Goal: Information Seeking & Learning: Learn about a topic

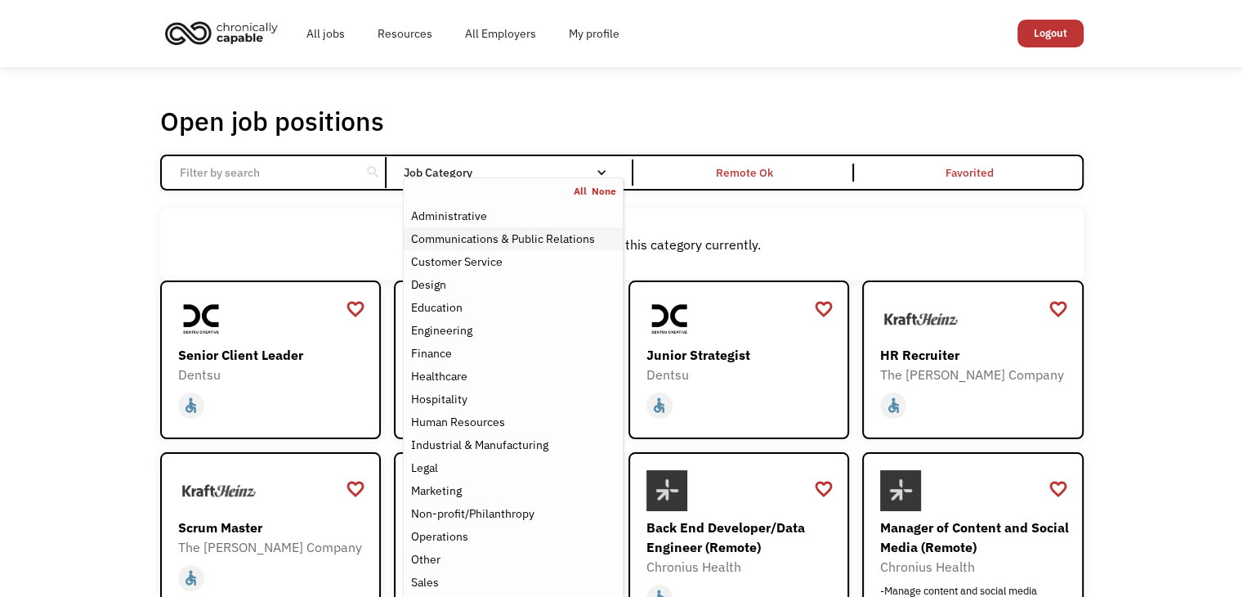
click at [557, 239] on div "Communications & Public Relations" at bounding box center [502, 239] width 184 height 20
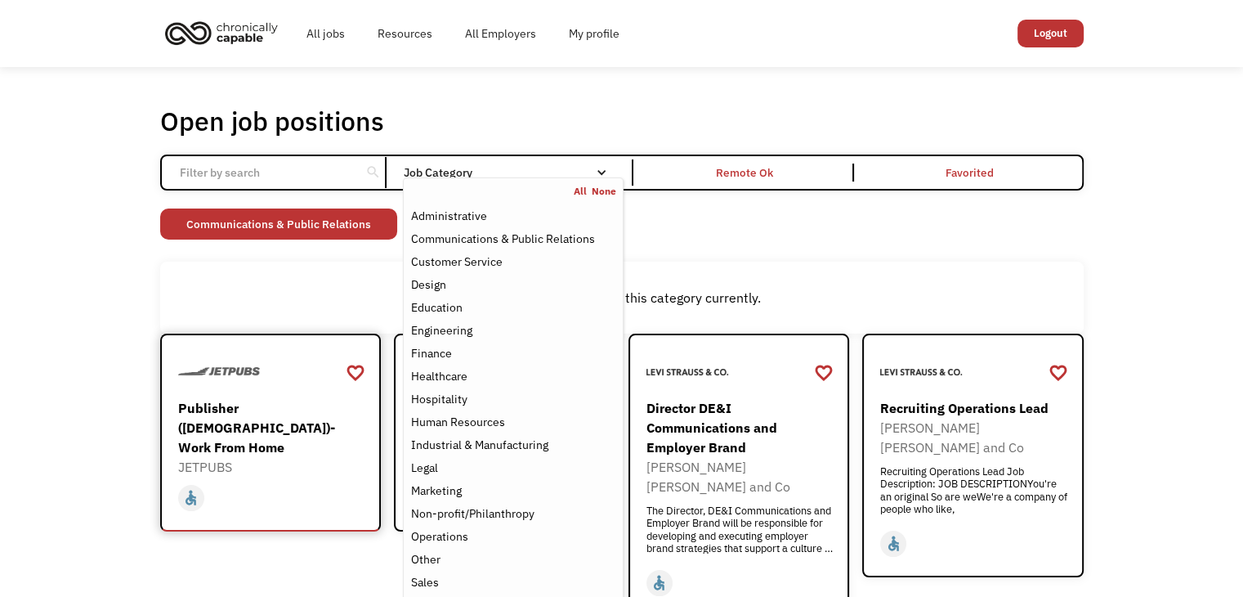
click at [269, 384] on div at bounding box center [273, 371] width 190 height 41
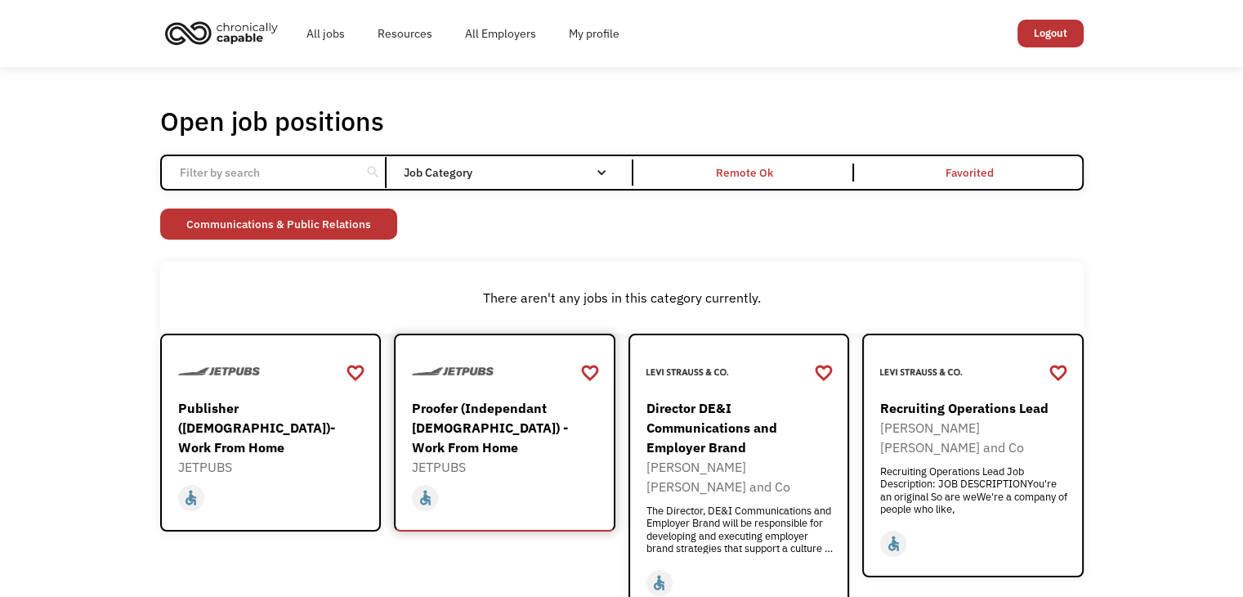
click at [491, 435] on div "Proofer (Independant [DEMOGRAPHIC_DATA]) - Work From Home" at bounding box center [507, 427] width 190 height 59
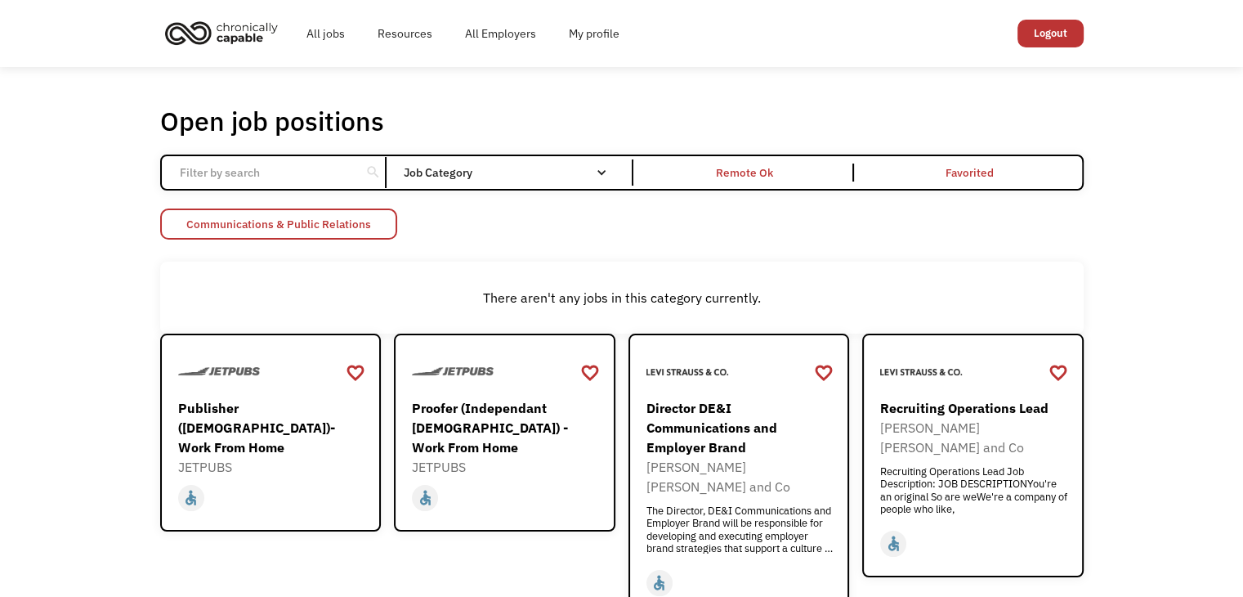
click at [368, 221] on link "Communications & Public Relations" at bounding box center [278, 223] width 237 height 31
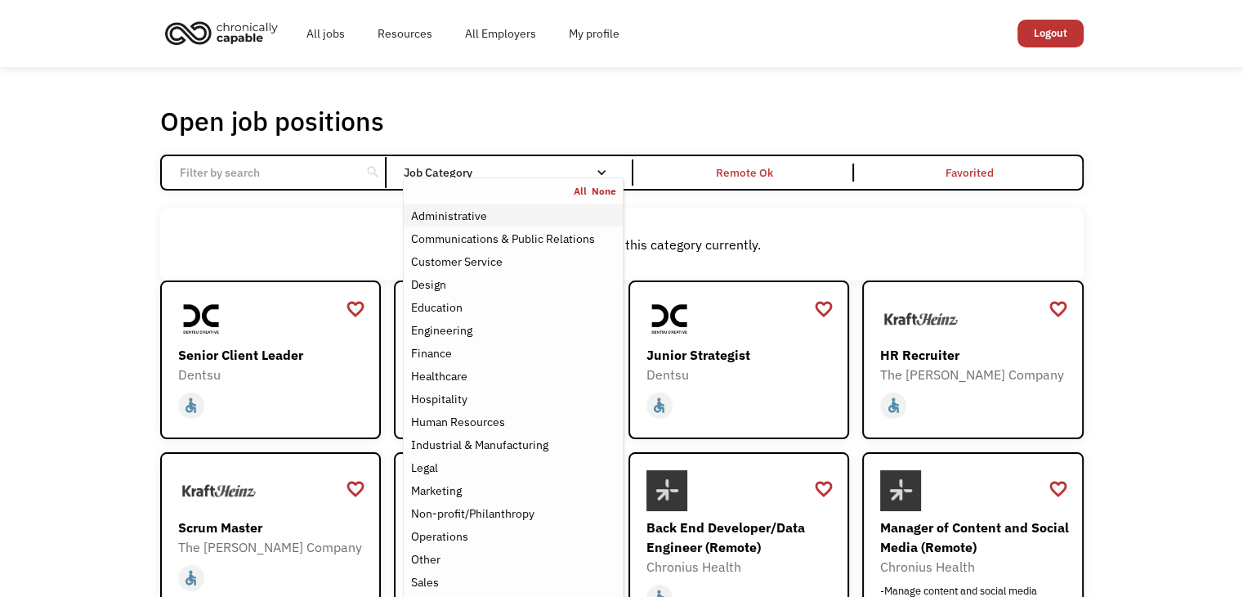
click at [453, 215] on div "Administrative" at bounding box center [448, 216] width 76 height 20
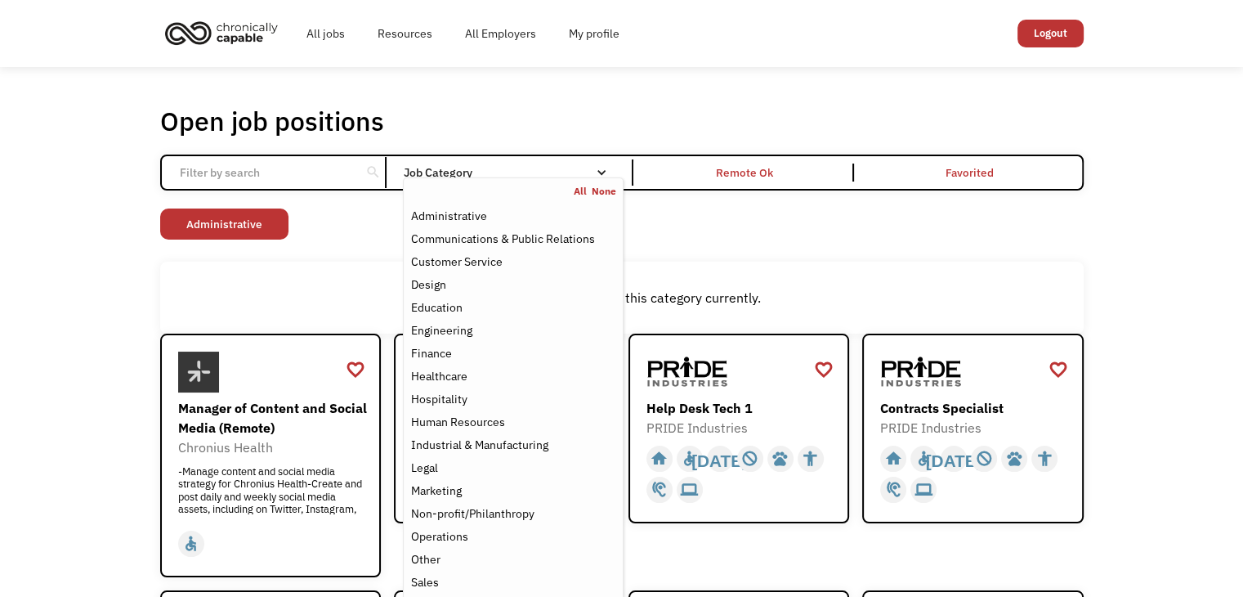
click at [602, 165] on div "Job Category" at bounding box center [513, 172] width 220 height 26
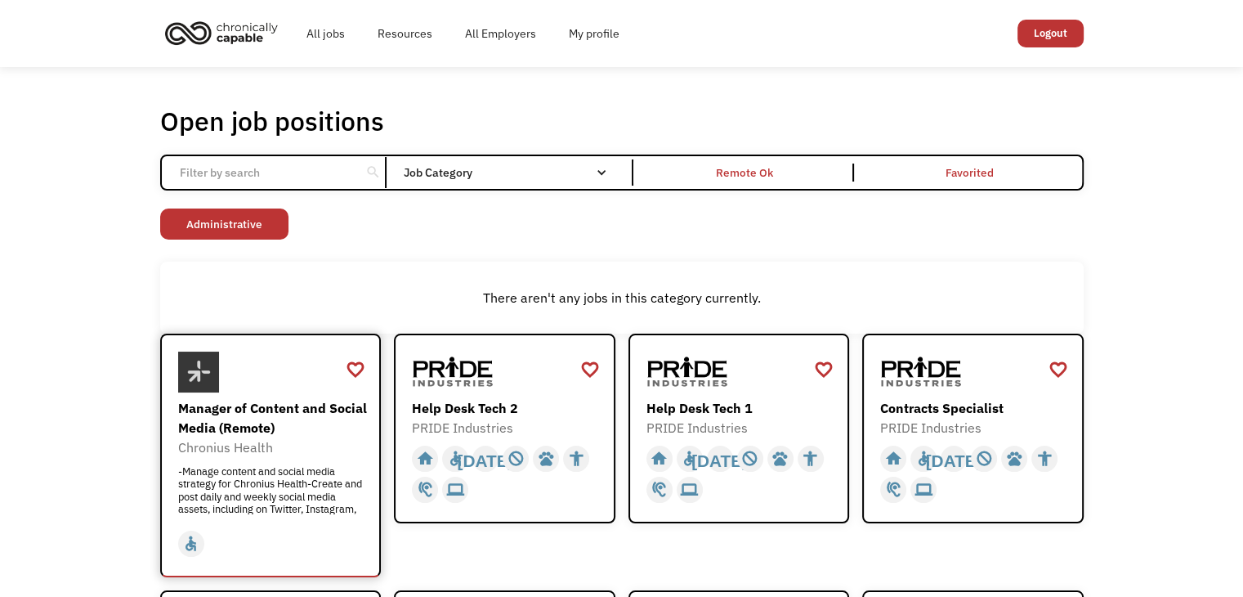
click at [306, 458] on div "Manager of Content and Social Media (Remote) Chronius Health -Manage content an…" at bounding box center [273, 456] width 190 height 116
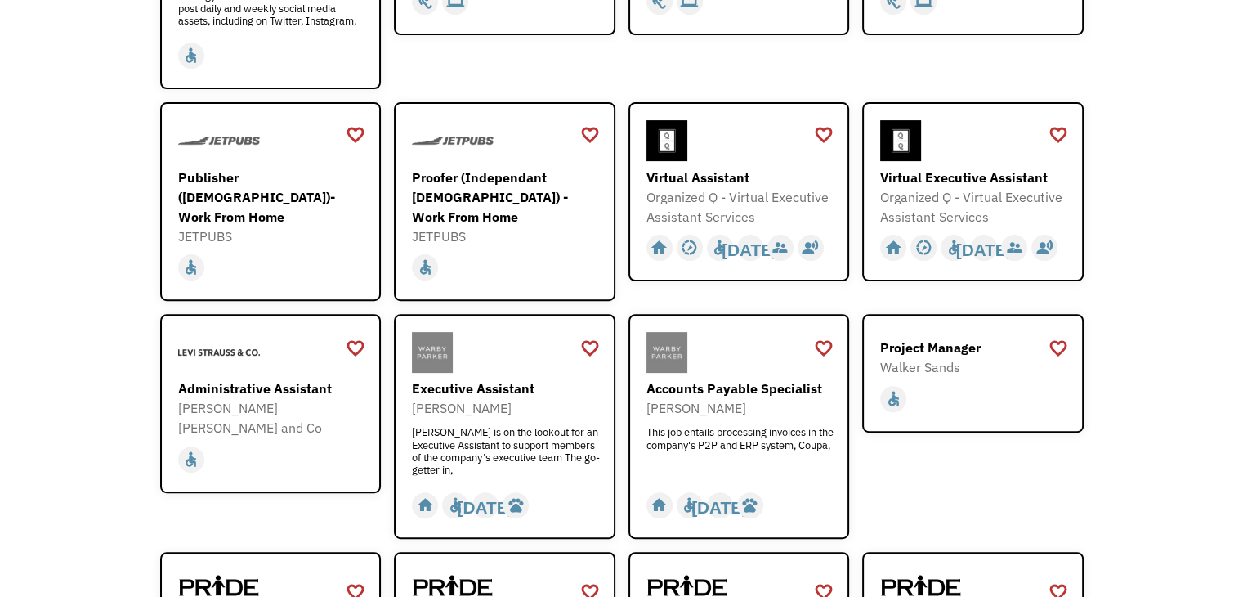
scroll to position [490, 0]
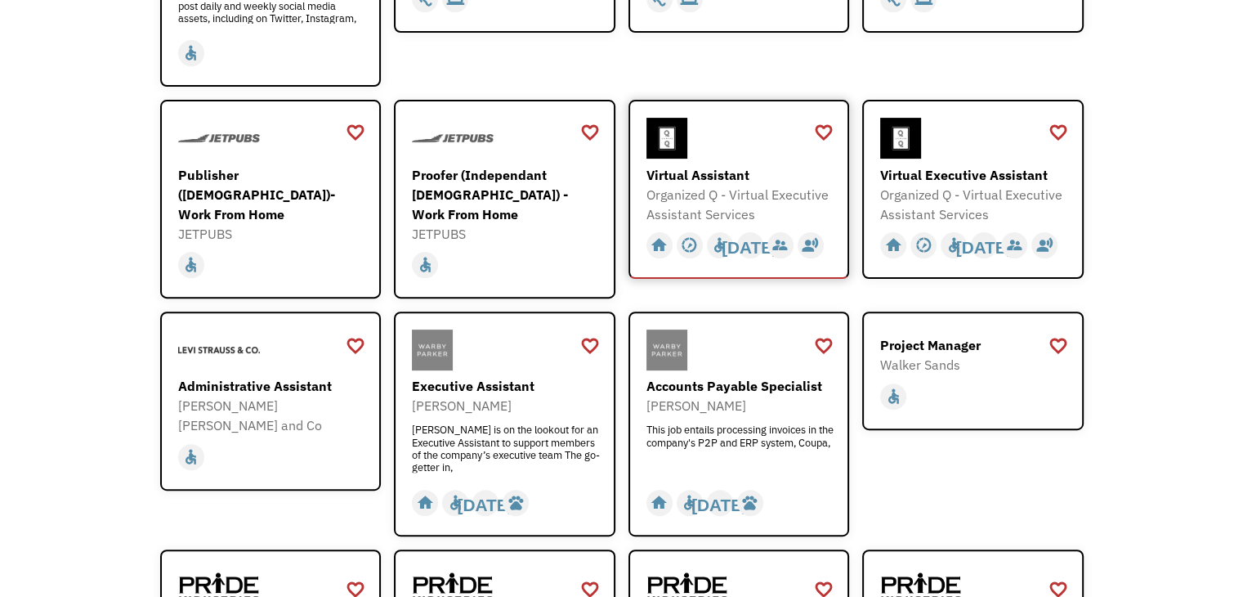
click at [740, 190] on div "Organized Q - Virtual Executive Assistant Services" at bounding box center [741, 204] width 190 height 39
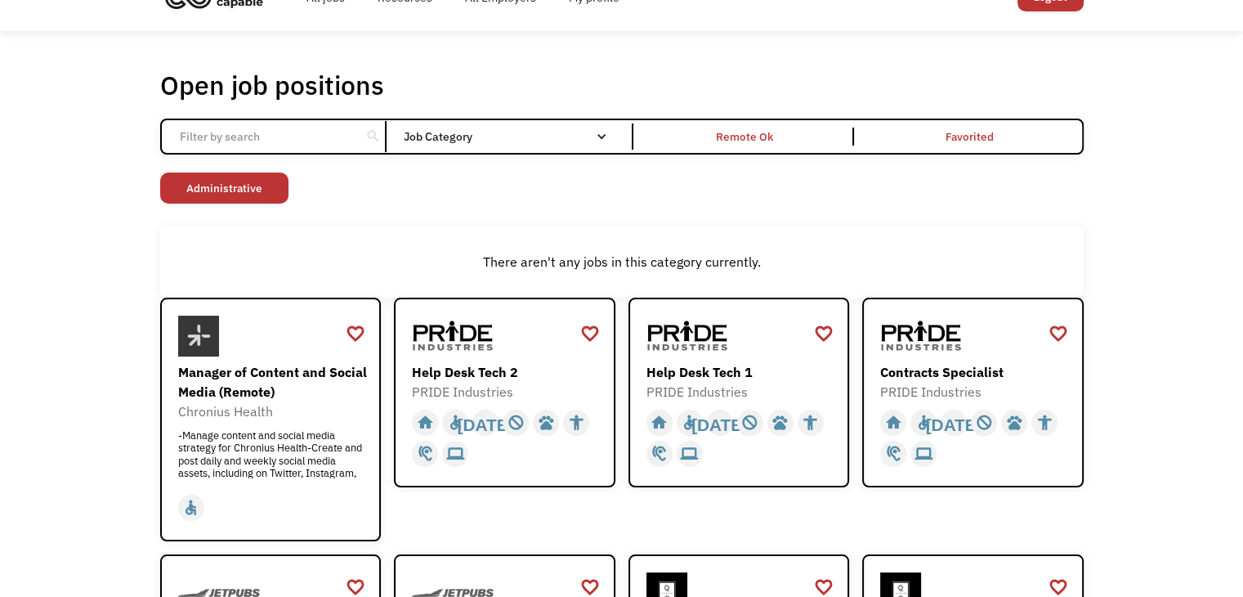
scroll to position [0, 0]
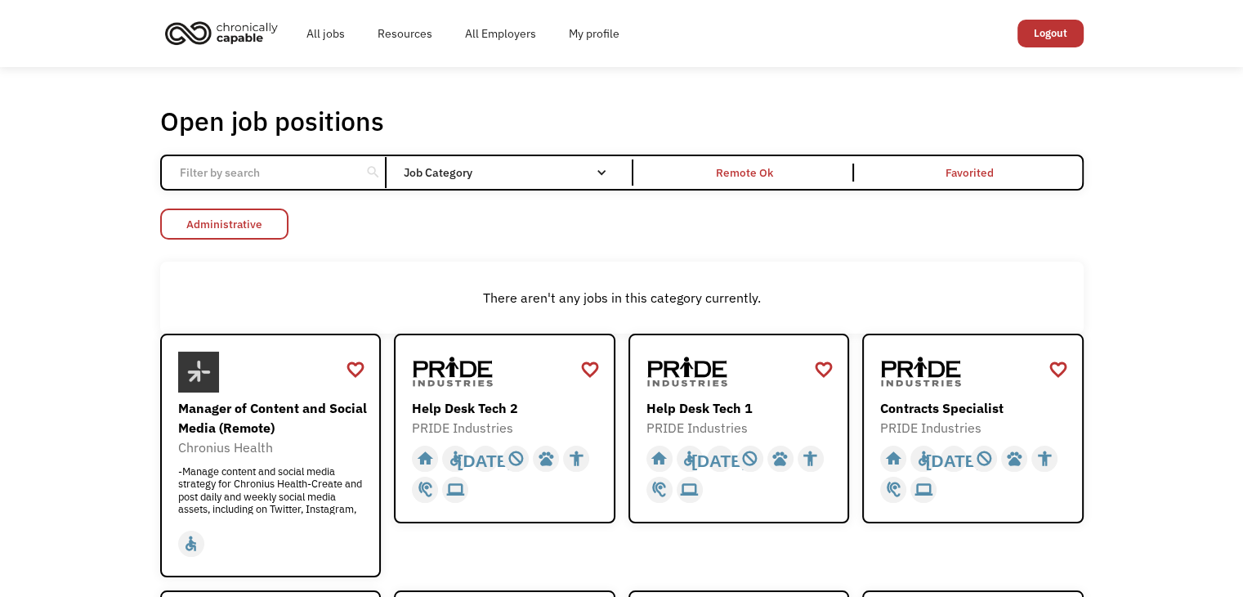
click at [255, 221] on link "Administrative" at bounding box center [224, 223] width 128 height 31
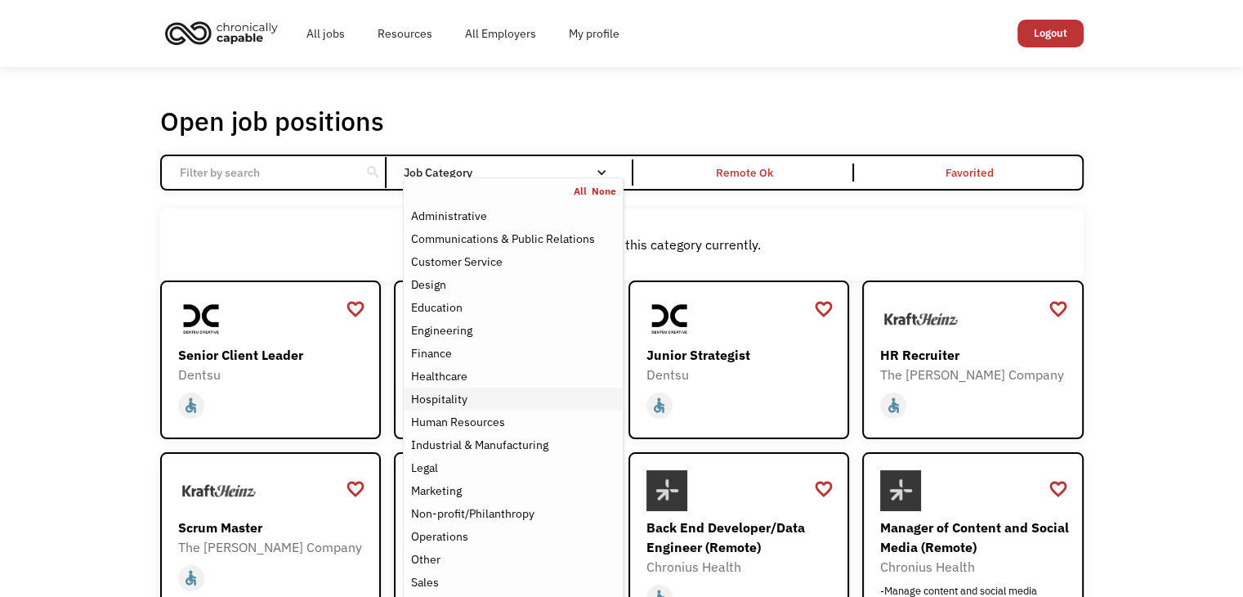
click at [458, 396] on div "Hospitality" at bounding box center [438, 399] width 56 height 20
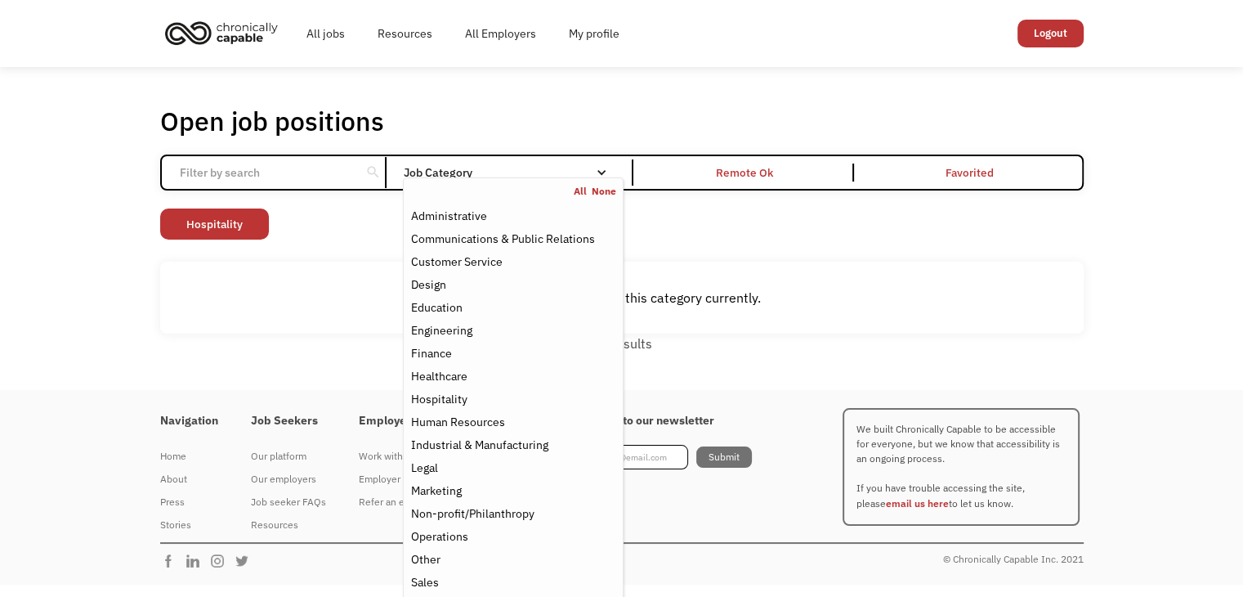
click at [373, 248] on div "Open job positions You have X liked items Search search Filter by category Admi…" at bounding box center [622, 229] width 924 height 248
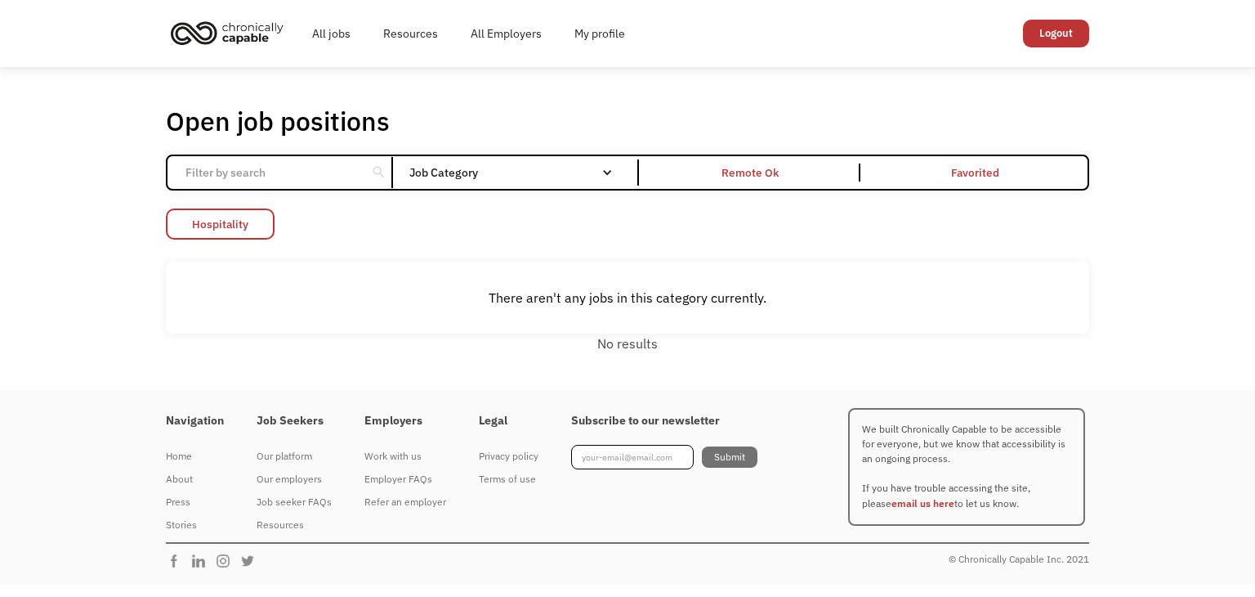
click at [257, 223] on link "Hospitality" at bounding box center [220, 223] width 109 height 31
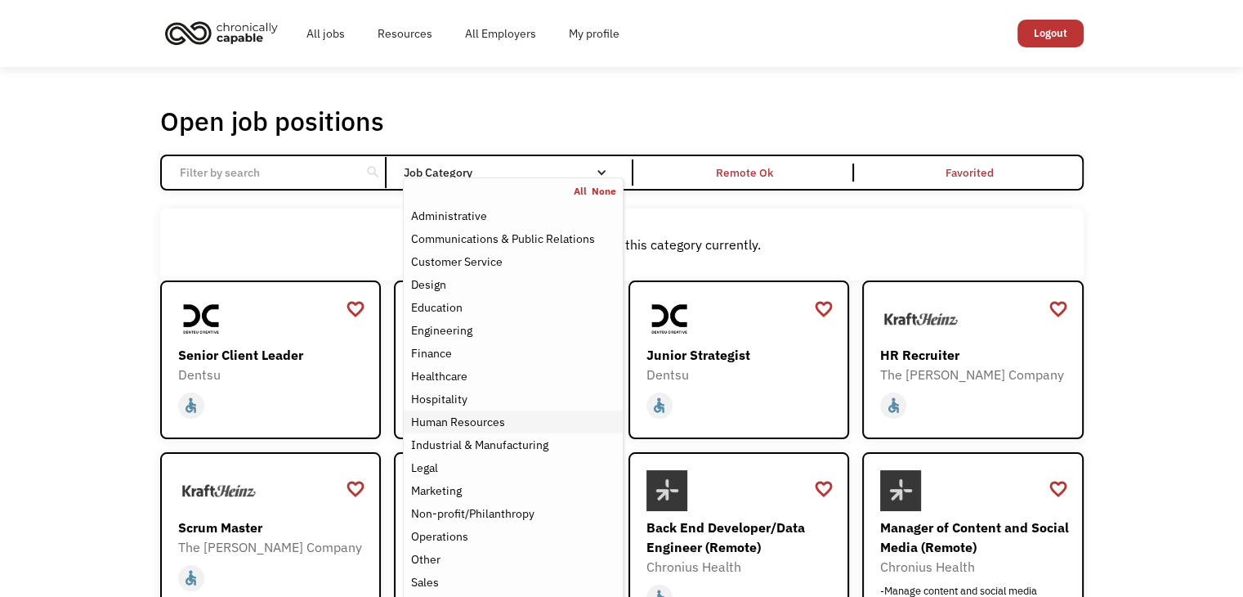
click at [490, 421] on div "Human Resources" at bounding box center [457, 422] width 94 height 20
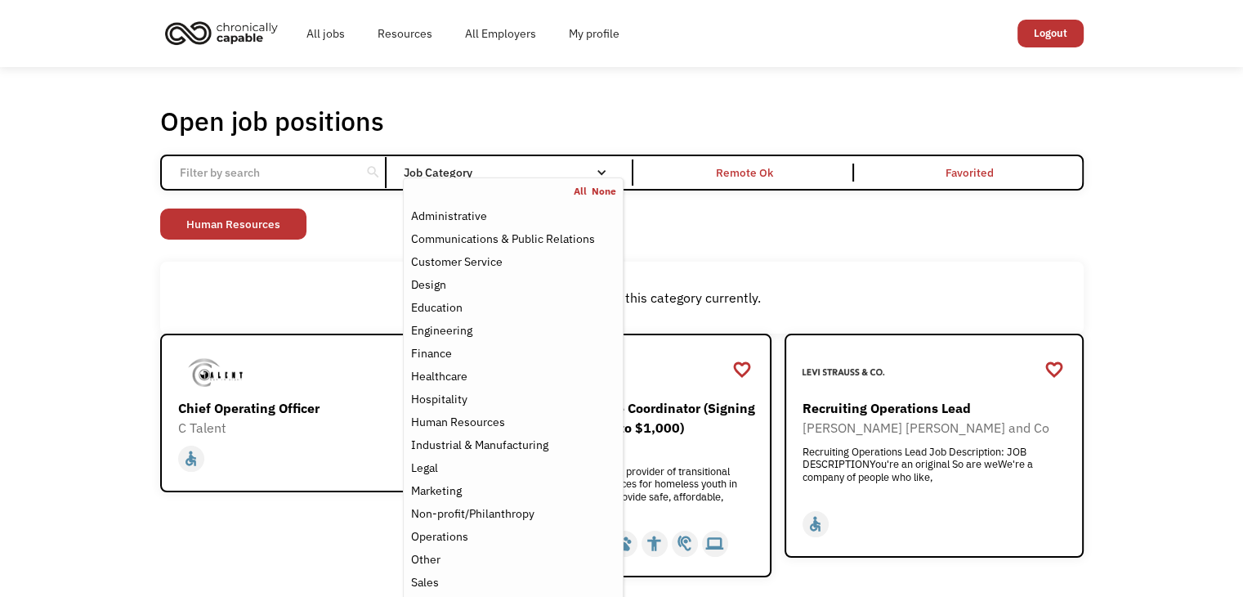
click at [376, 273] on div "There aren't any jobs in this category currently." at bounding box center [622, 298] width 924 height 72
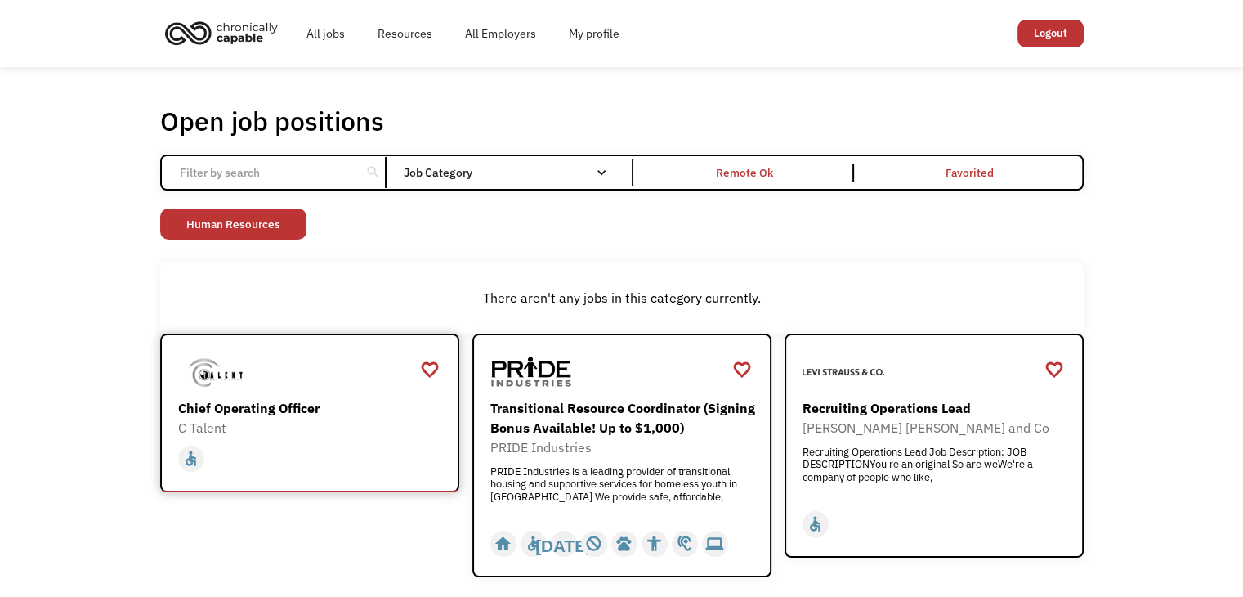
click at [260, 413] on div "Chief Operating Officer" at bounding box center [311, 408] width 267 height 20
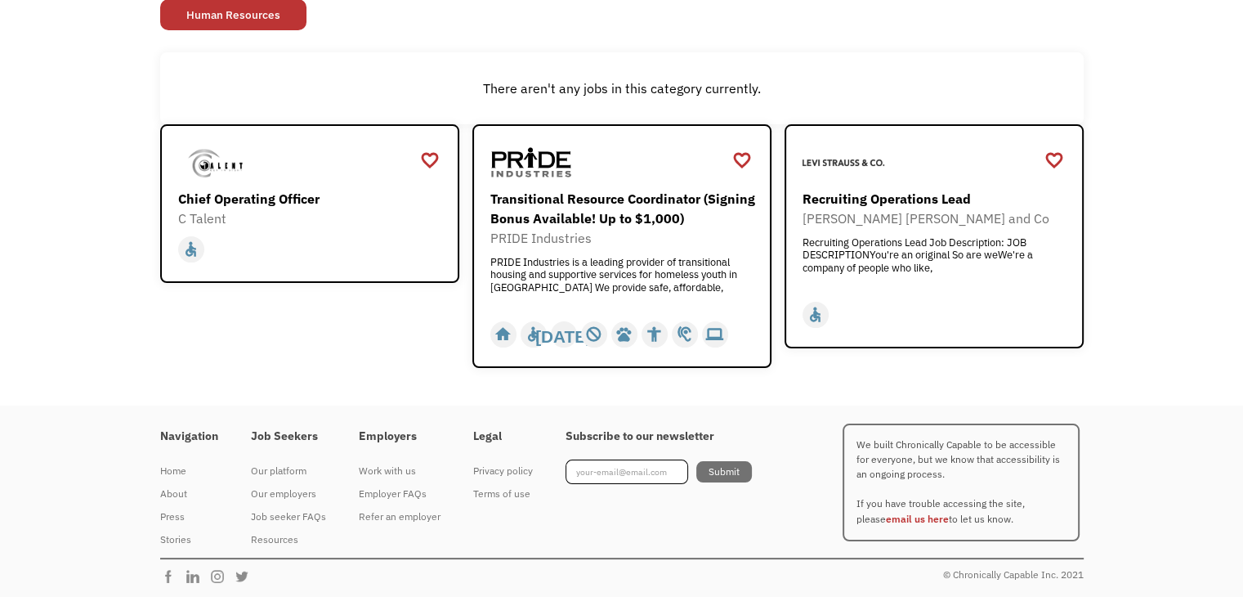
scroll to position [211, 0]
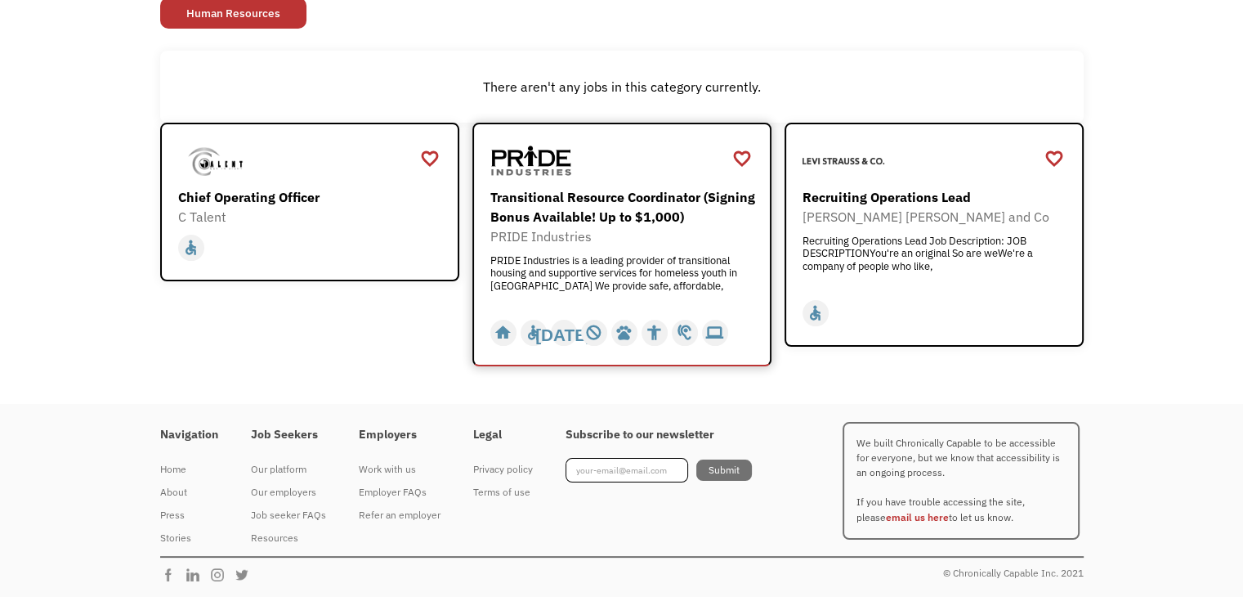
click at [602, 213] on div "Transitional Resource Coordinator (Signing Bonus Available! Up to $1,000)" at bounding box center [623, 206] width 267 height 39
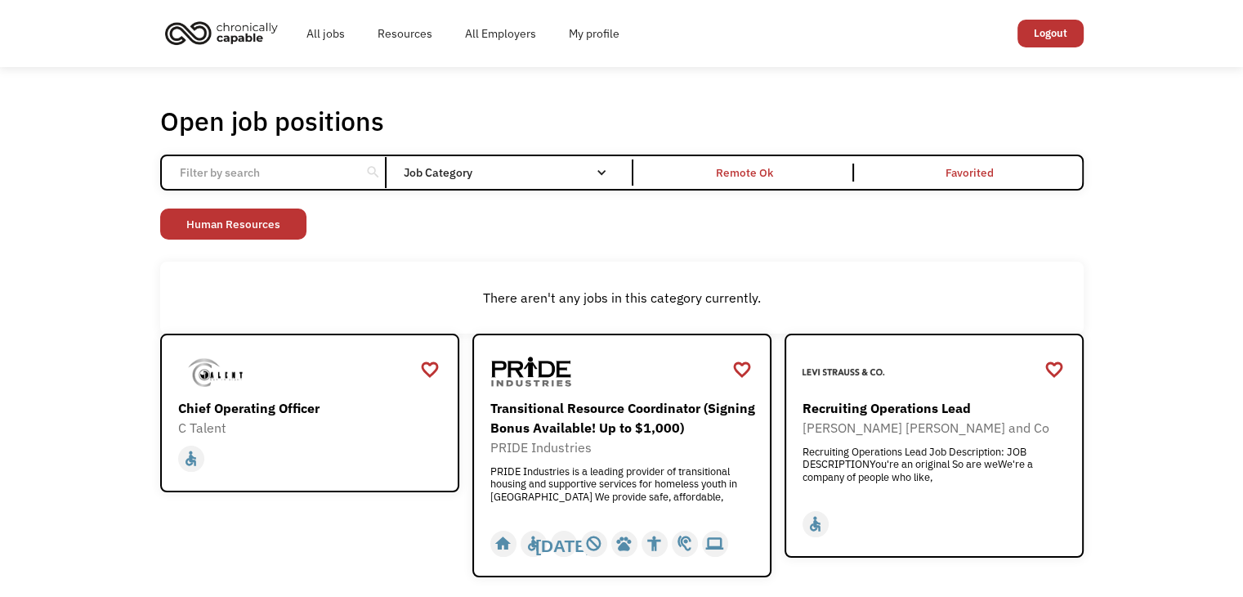
scroll to position [0, 0]
click at [288, 226] on link "Human Resources" at bounding box center [233, 223] width 146 height 31
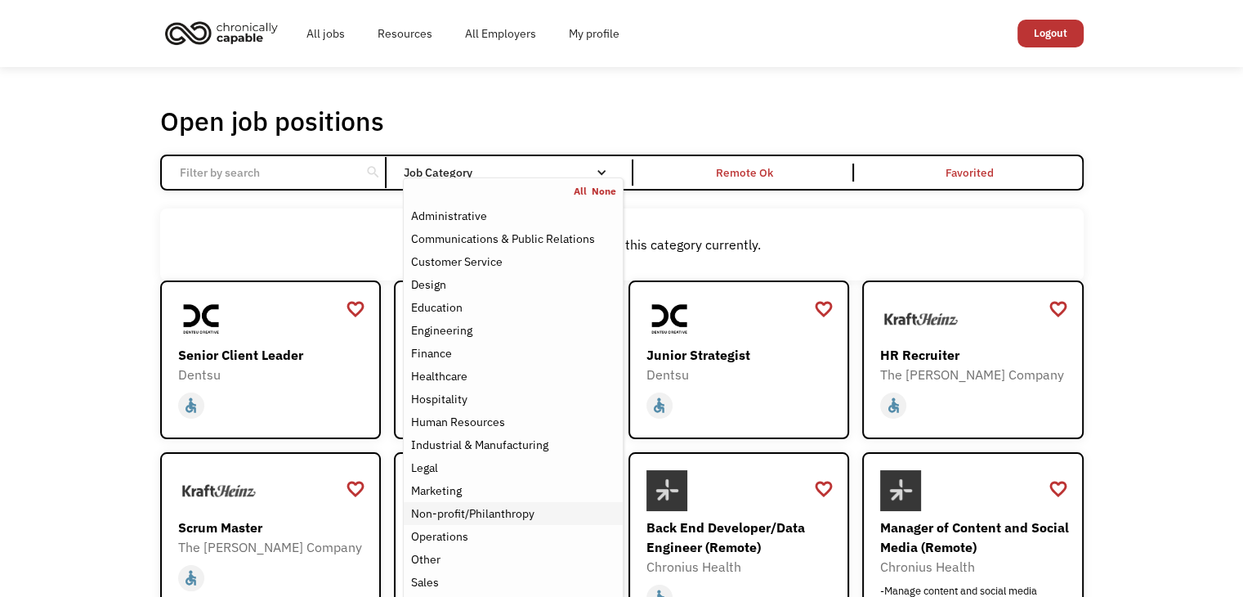
click at [523, 511] on div "Non-profit/Philanthropy" at bounding box center [471, 513] width 123 height 20
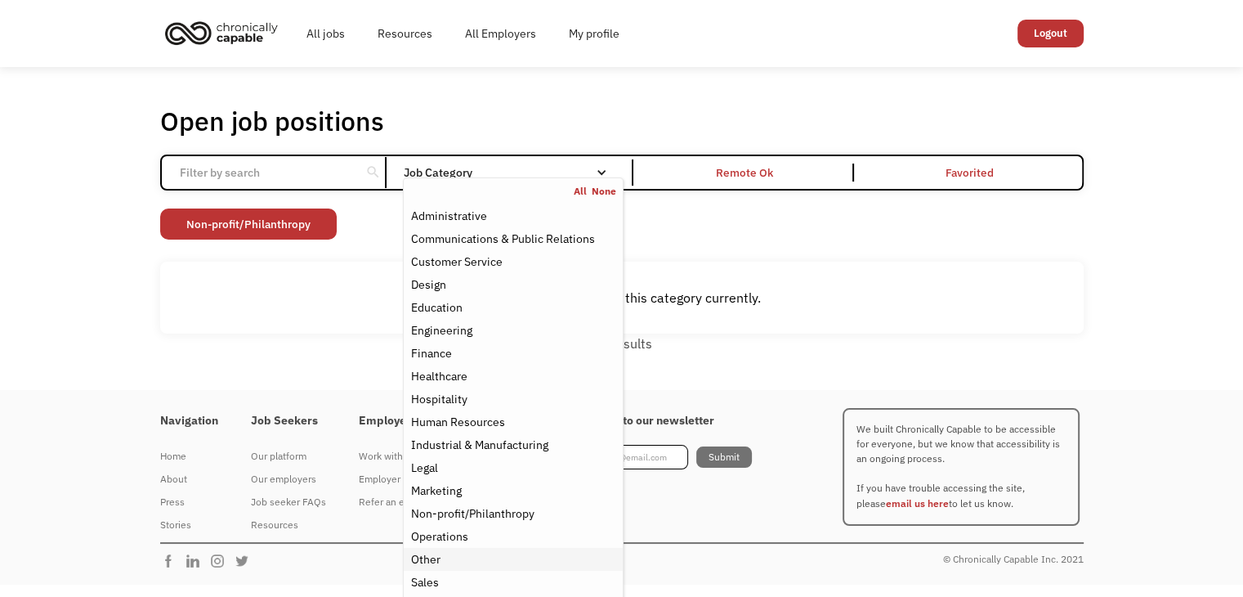
click at [449, 564] on div "Other" at bounding box center [512, 559] width 205 height 20
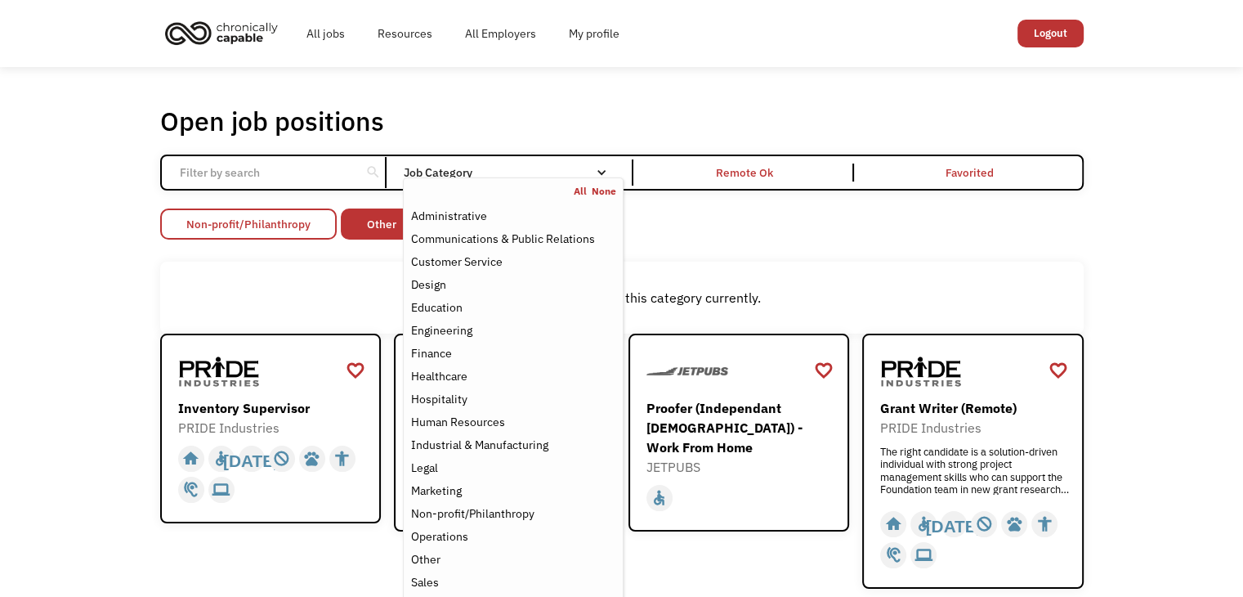
click at [306, 229] on link "Non-profit/Philanthropy" at bounding box center [248, 223] width 177 height 31
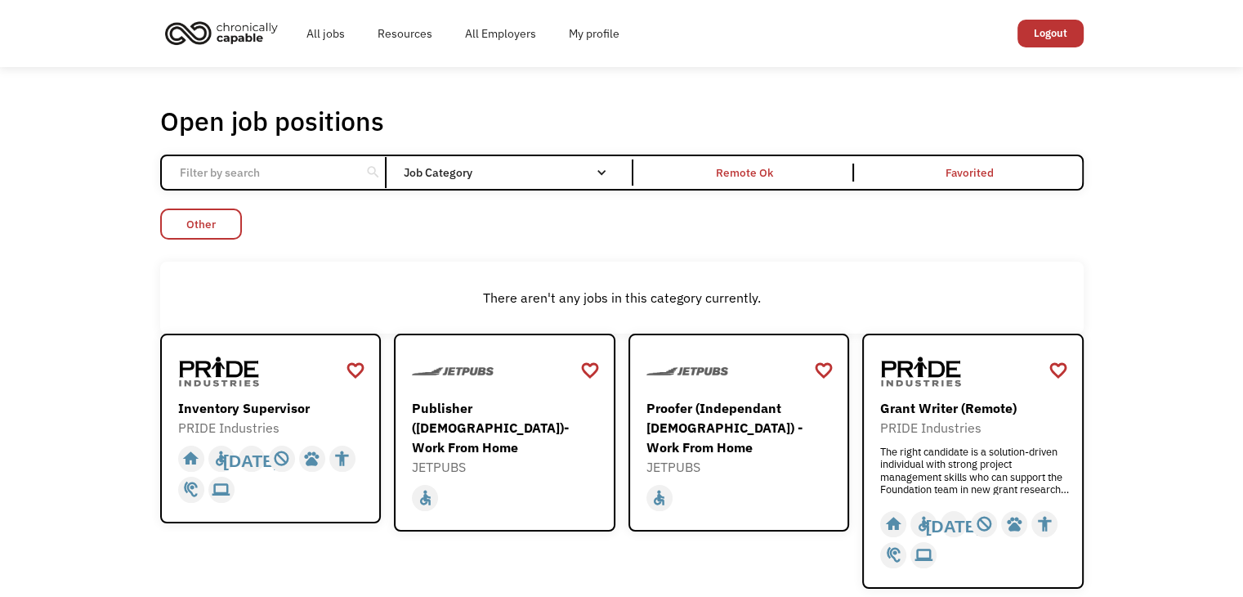
click at [215, 226] on link "Other" at bounding box center [201, 223] width 82 height 31
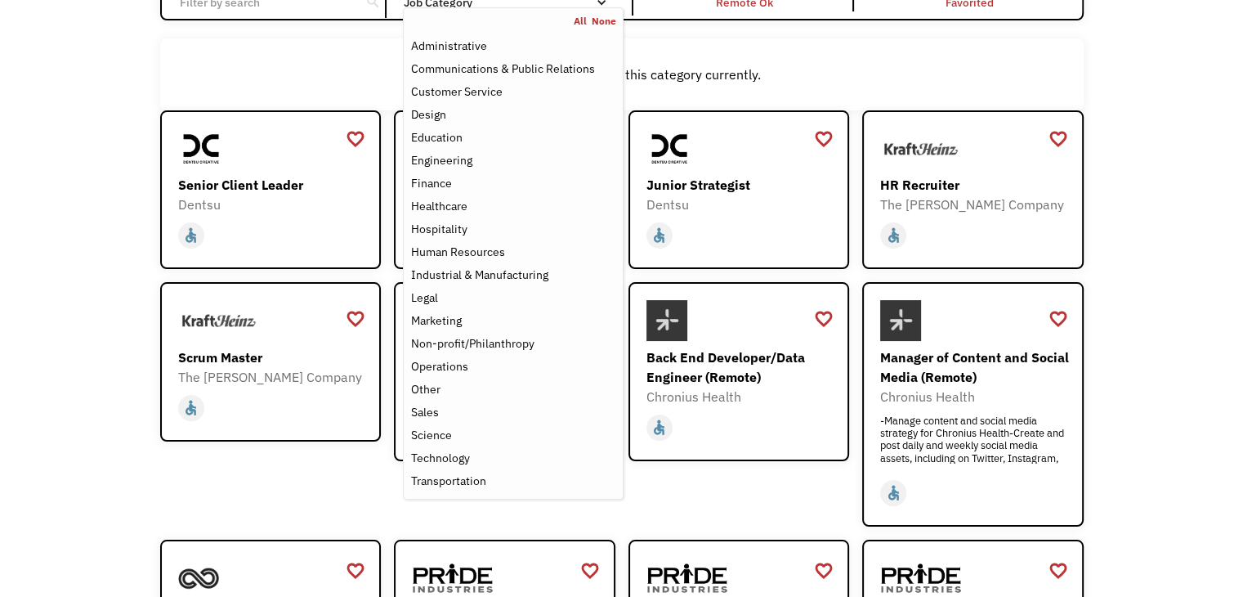
scroll to position [196, 0]
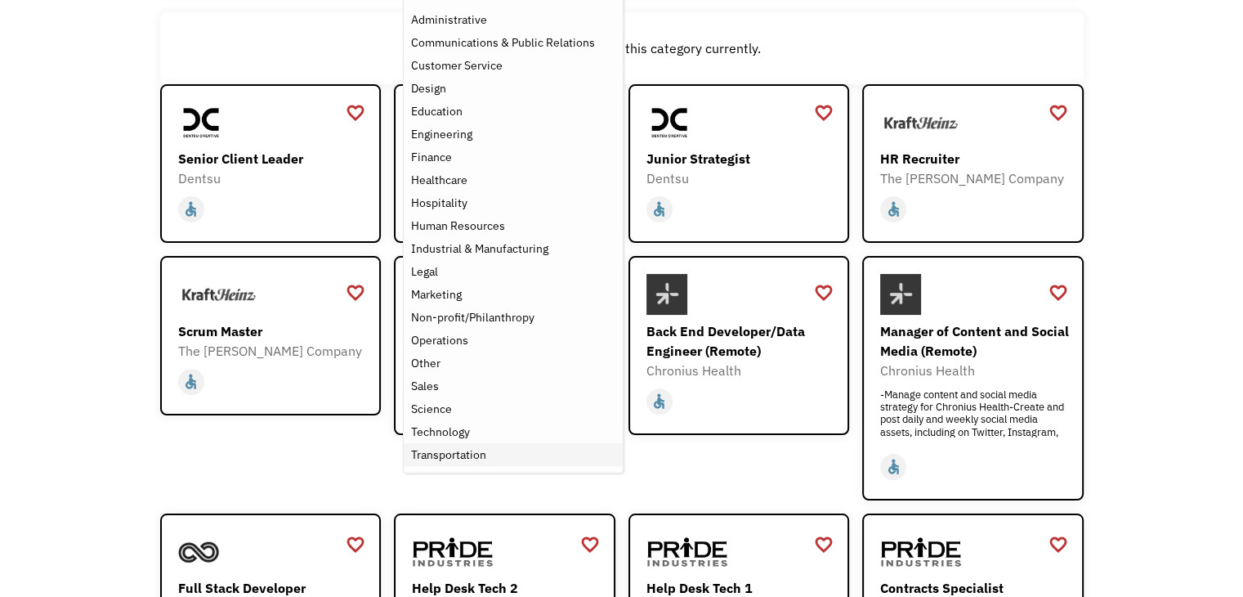
click at [472, 457] on div "Transportation" at bounding box center [447, 455] width 75 height 20
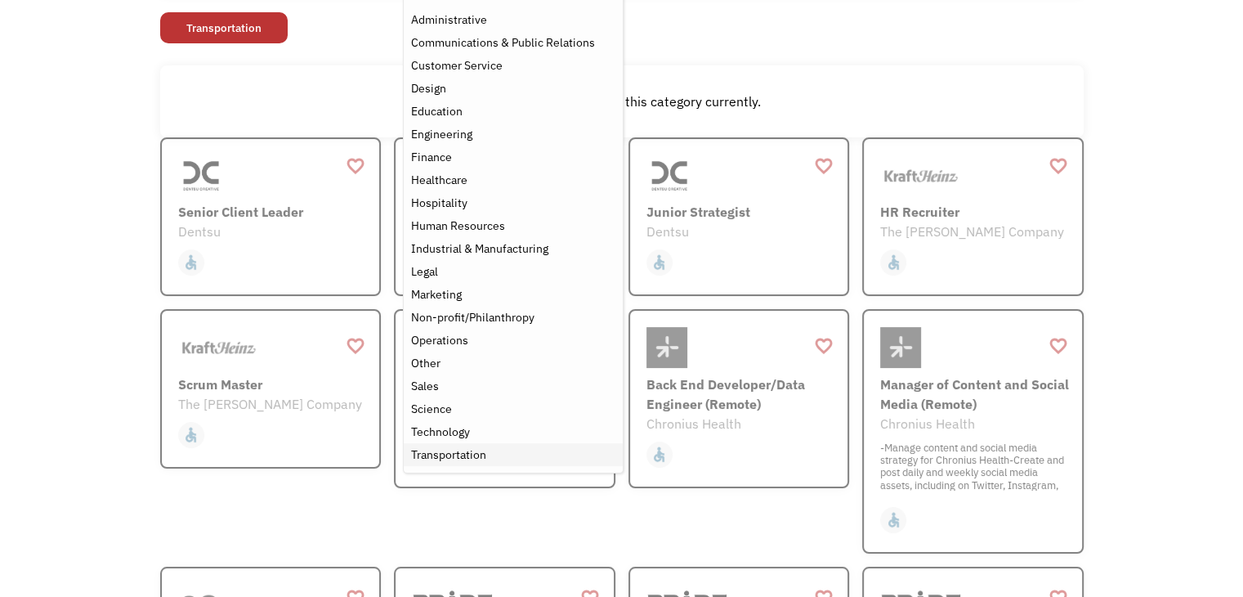
scroll to position [73, 0]
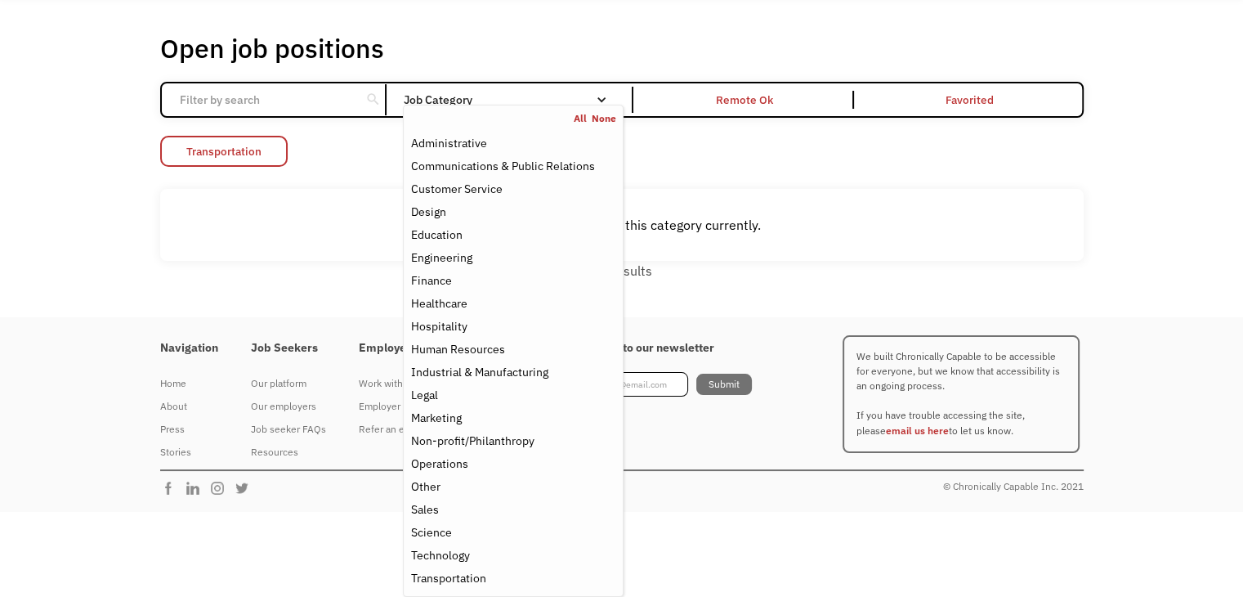
click at [238, 153] on link "Transportation" at bounding box center [223, 151] width 127 height 31
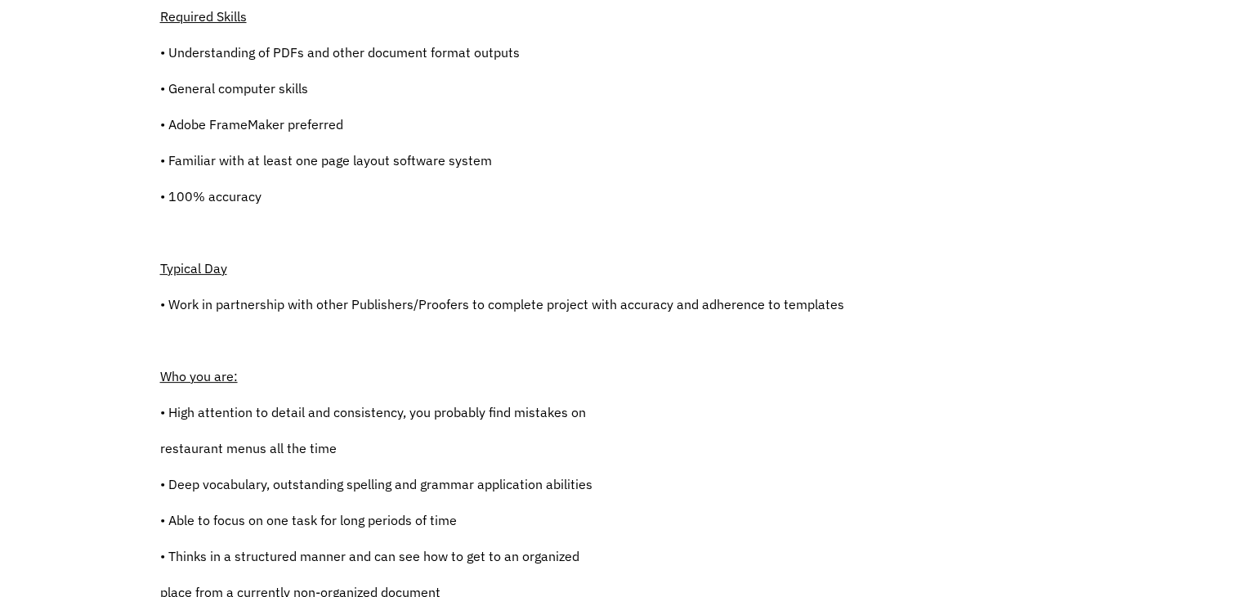
scroll to position [556, 0]
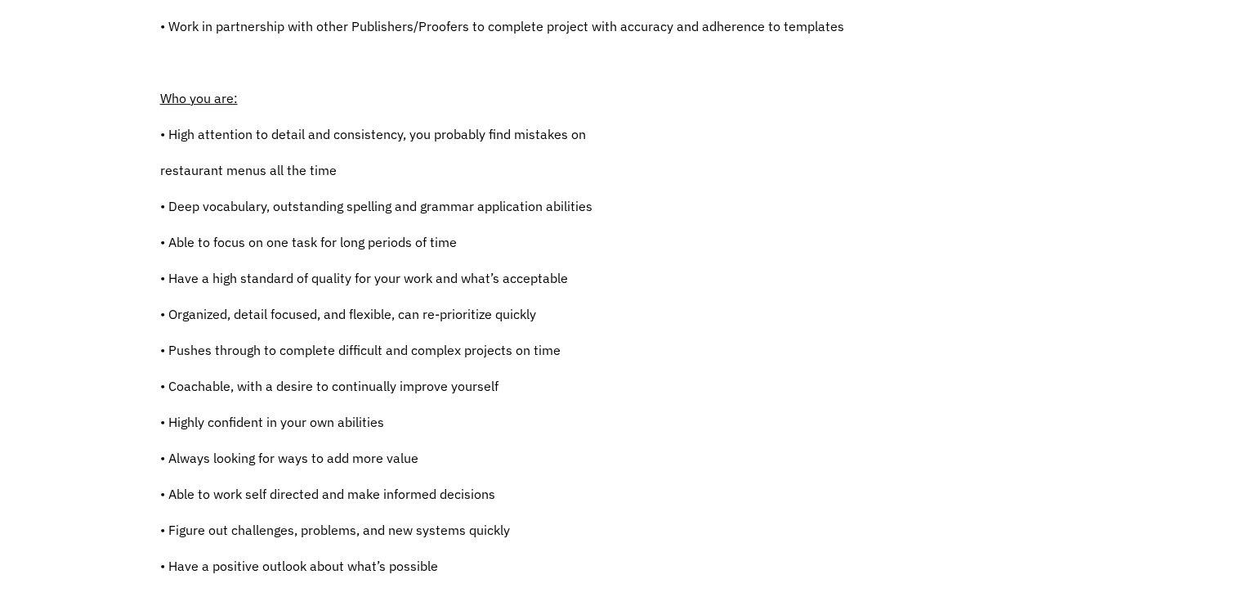
scroll to position [719, 0]
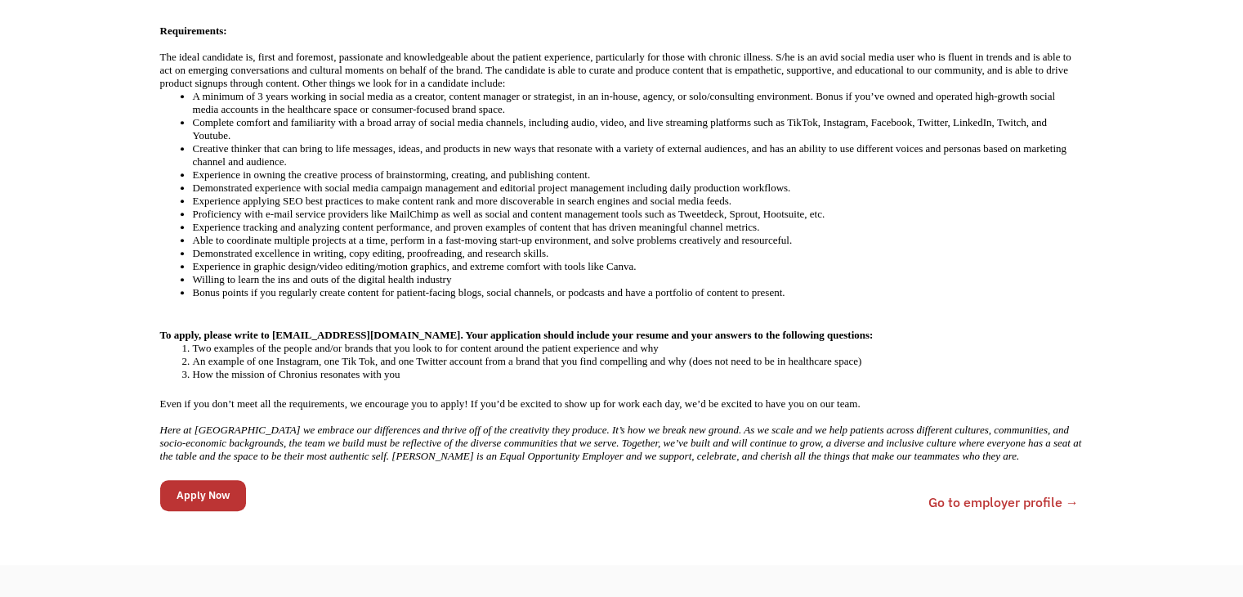
scroll to position [817, 0]
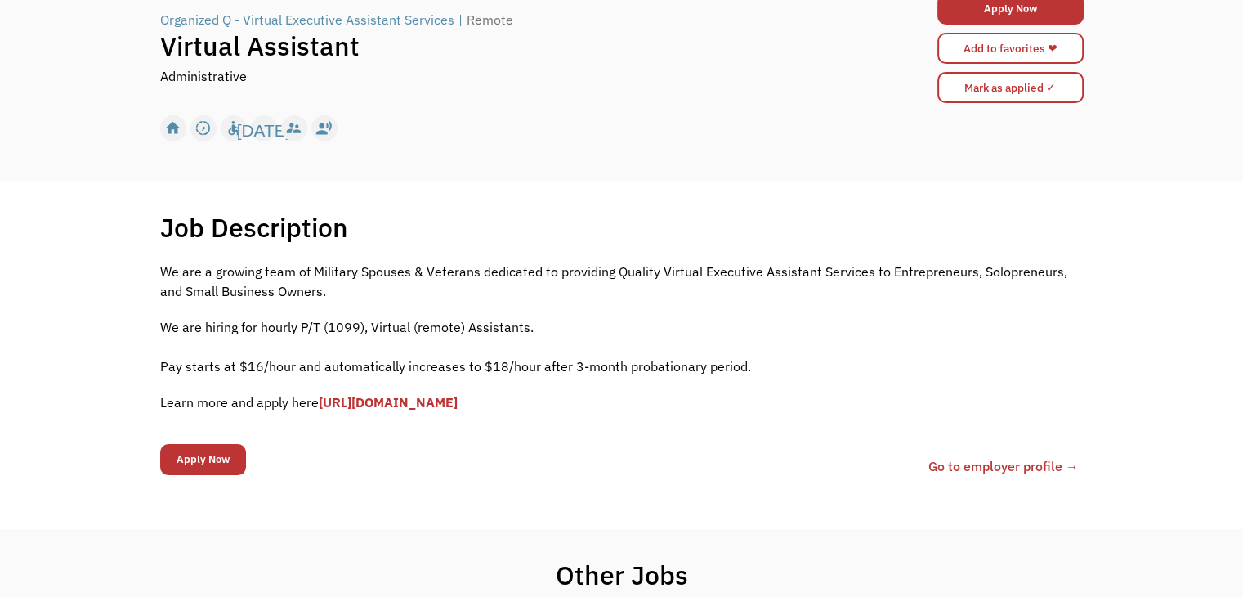
scroll to position [33, 0]
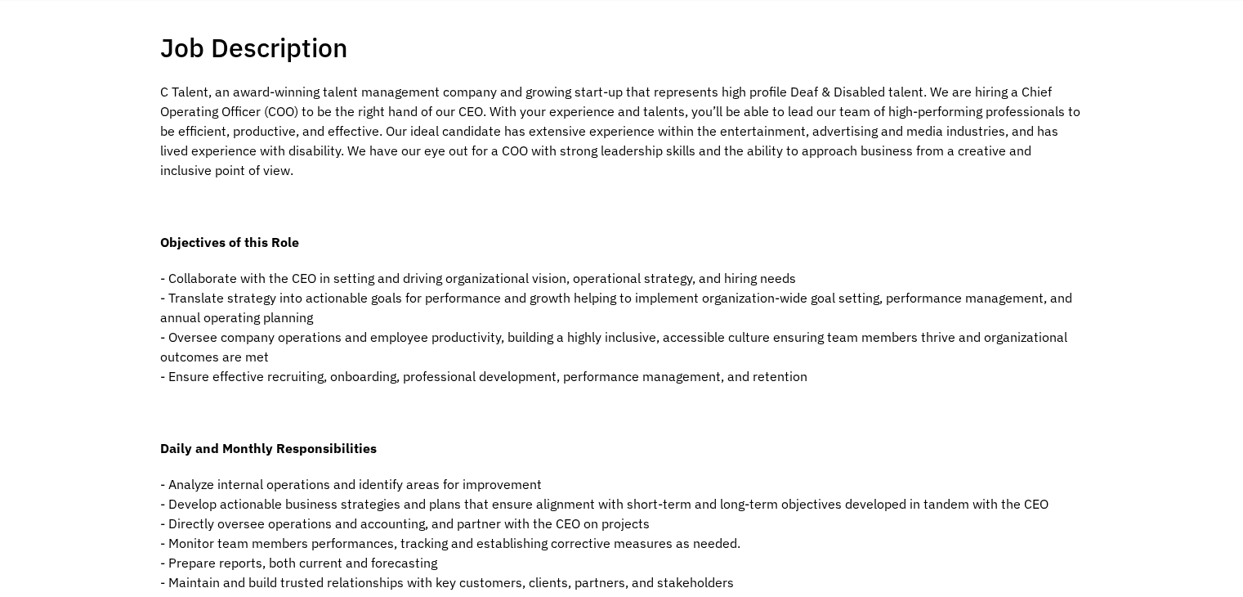
scroll to position [360, 0]
